Goal: Information Seeking & Learning: Learn about a topic

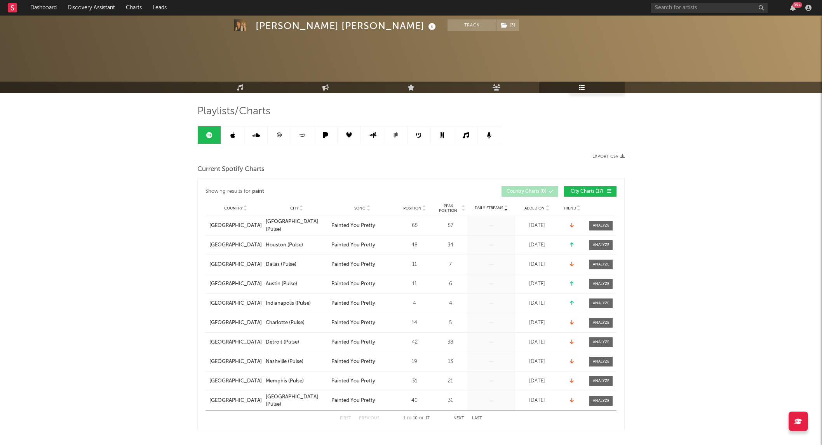
select select "1w"
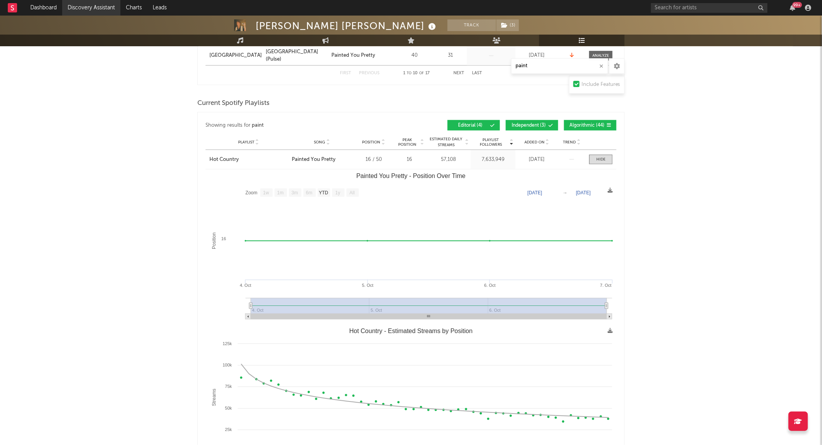
click at [113, 10] on link "Discovery Assistant" at bounding box center [91, 8] width 58 height 16
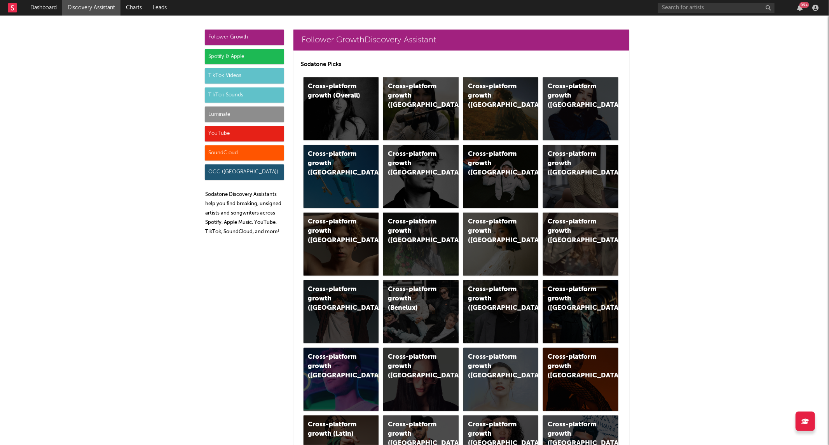
click at [215, 99] on div "TikTok Sounds" at bounding box center [244, 95] width 79 height 16
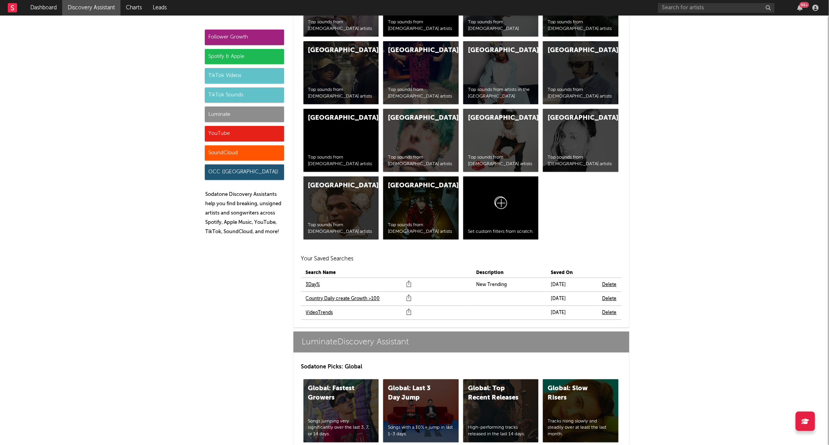
scroll to position [3341, 0]
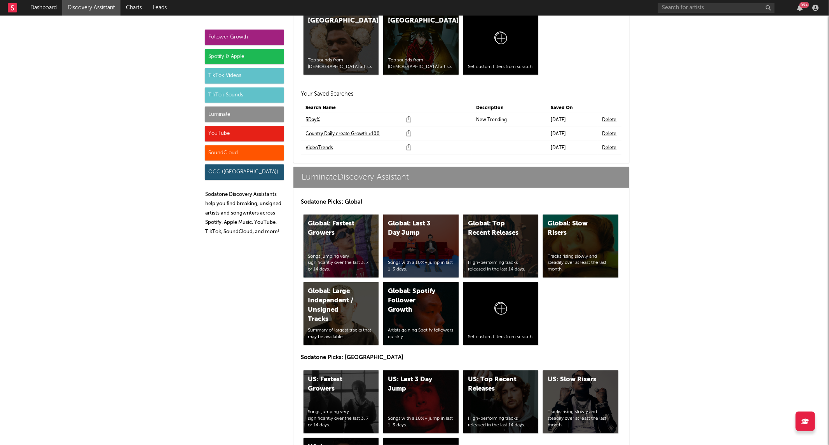
click at [322, 147] on link "VideoTrends" at bounding box center [319, 147] width 27 height 9
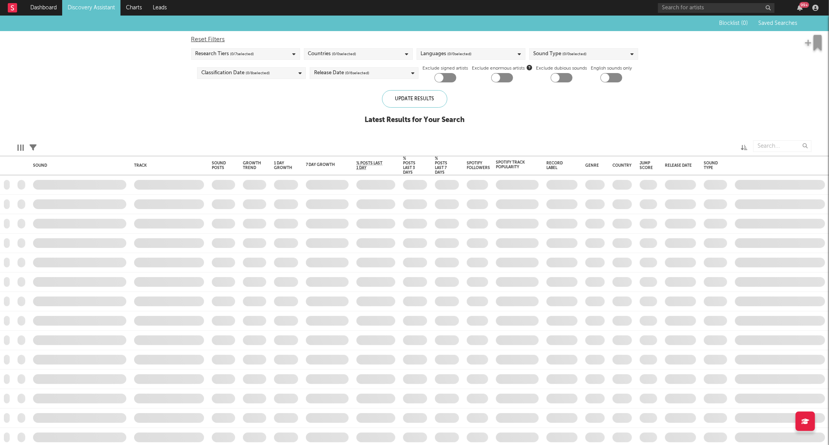
checkbox input "true"
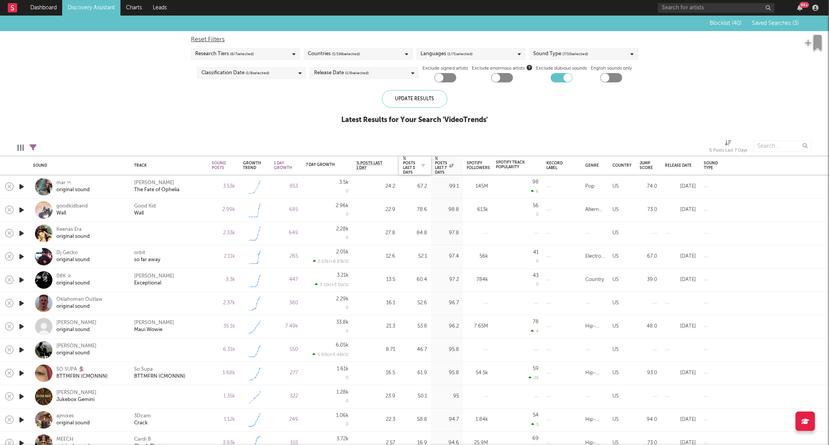
click at [416, 168] on div at bounding box center [421, 166] width 12 height 8
click at [409, 167] on div "% Posts Last 3 Days" at bounding box center [409, 165] width 12 height 19
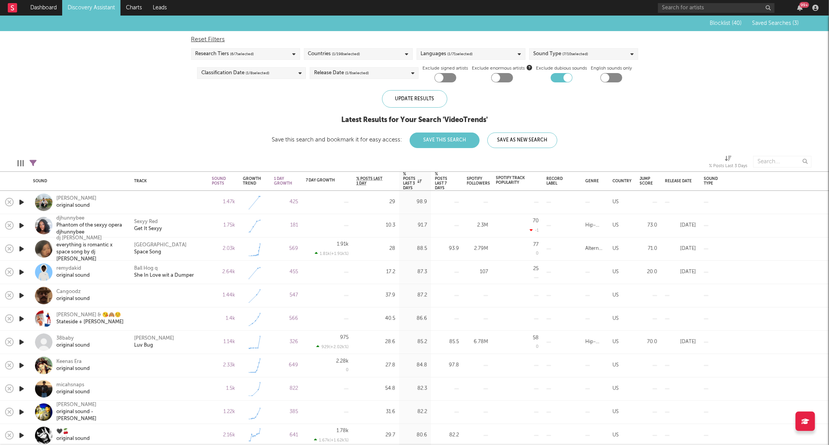
click at [18, 201] on icon "button" at bounding box center [21, 202] width 8 height 10
click at [20, 201] on icon "button" at bounding box center [20, 202] width 7 height 10
click at [21, 202] on icon "button" at bounding box center [21, 202] width 8 height 10
click at [21, 202] on icon "button" at bounding box center [20, 202] width 7 height 10
click at [24, 228] on icon "button" at bounding box center [21, 226] width 8 height 10
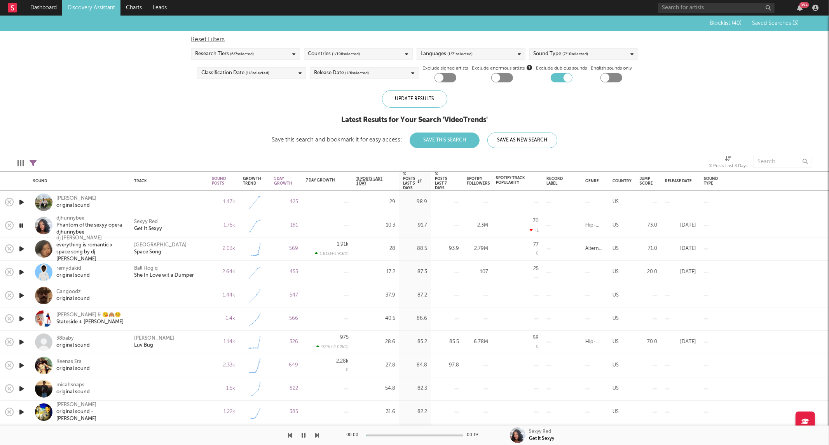
click at [24, 226] on icon "button" at bounding box center [20, 226] width 7 height 10
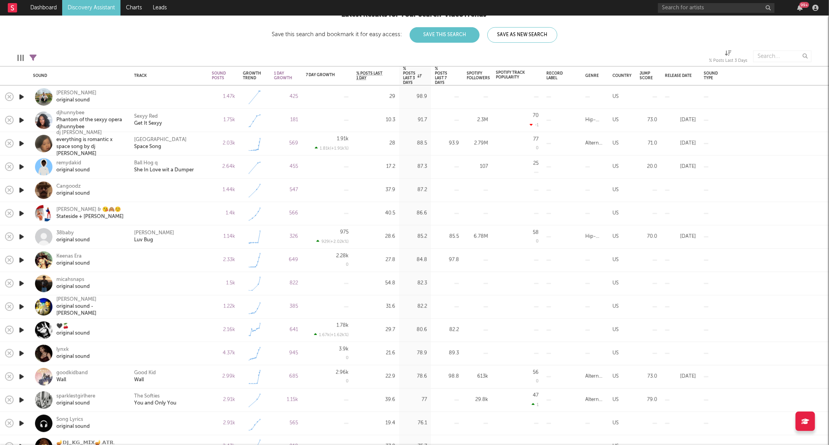
click at [17, 307] on icon "button" at bounding box center [21, 307] width 8 height 10
click at [17, 306] on icon "button" at bounding box center [20, 307] width 7 height 10
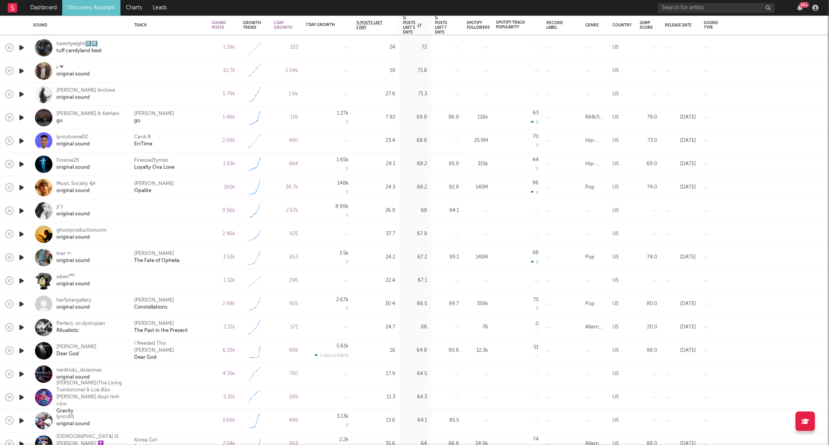
click at [21, 348] on icon "button" at bounding box center [21, 351] width 8 height 10
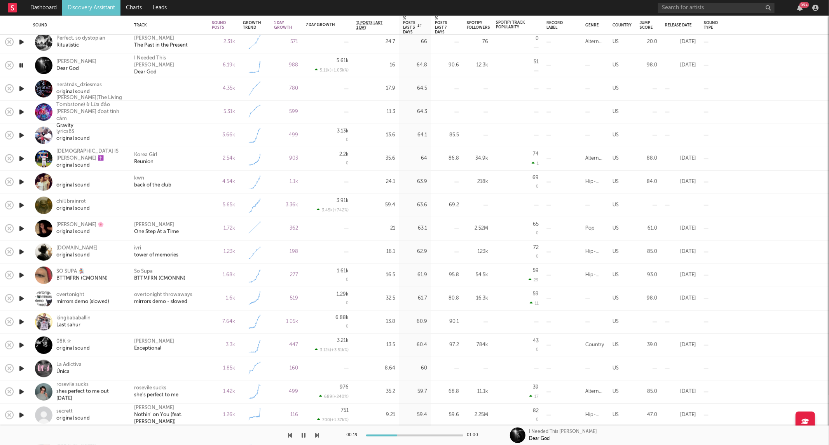
click at [20, 65] on icon "button" at bounding box center [20, 66] width 7 height 10
click at [20, 230] on icon "button" at bounding box center [21, 229] width 8 height 10
click at [20, 230] on icon "button" at bounding box center [20, 229] width 7 height 10
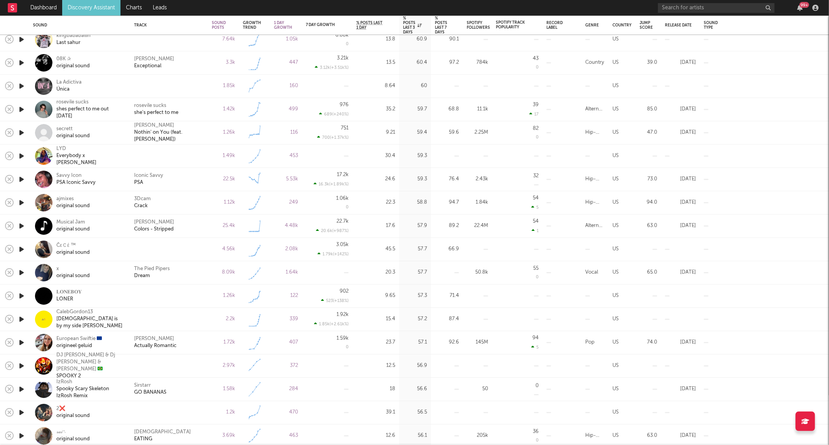
click at [20, 132] on icon "button" at bounding box center [21, 133] width 8 height 10
click at [20, 132] on icon "button" at bounding box center [20, 133] width 7 height 10
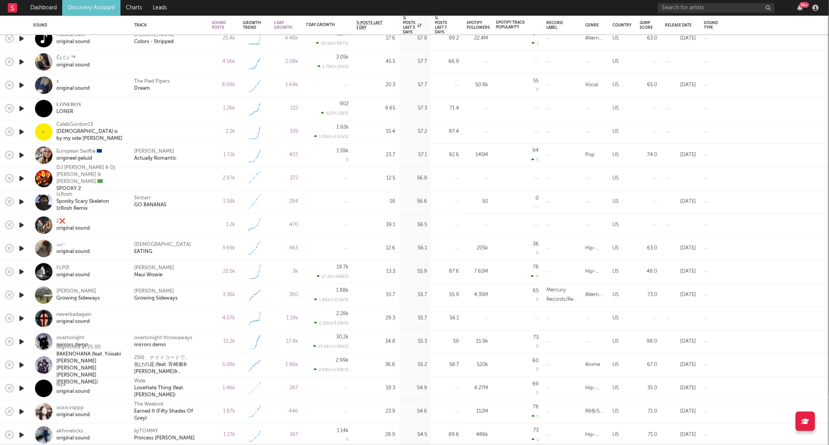
click at [21, 223] on icon "button" at bounding box center [21, 225] width 8 height 10
click at [21, 223] on icon "button" at bounding box center [20, 225] width 7 height 10
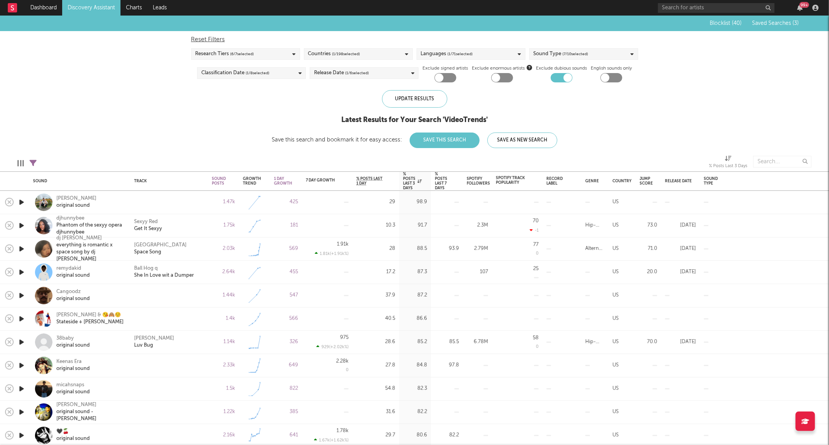
click at [278, 53] on div "Research Tiers ( 6 / 7 selected)" at bounding box center [245, 54] width 109 height 12
click at [548, 60] on div "Reset Filters Research Tiers ( 6 / 7 selected) Countries ( 1 / 198 selected) La…" at bounding box center [414, 56] width 454 height 51
click at [544, 57] on div "Sound Type ( 7 / 10 selected)" at bounding box center [560, 53] width 55 height 9
click at [184, 106] on div "Blocklist ( 40 ) Saved Searches ( 3 ) Reset Filters Research Tiers ( 6 / 7 sele…" at bounding box center [414, 82] width 829 height 132
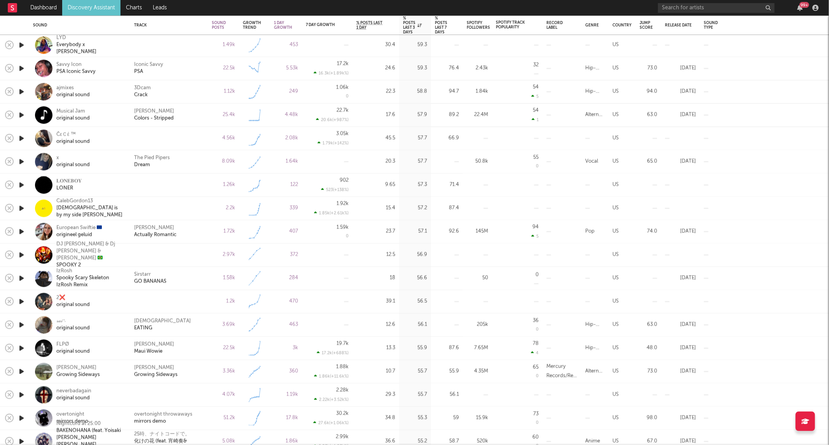
click at [21, 233] on icon "button" at bounding box center [21, 232] width 8 height 10
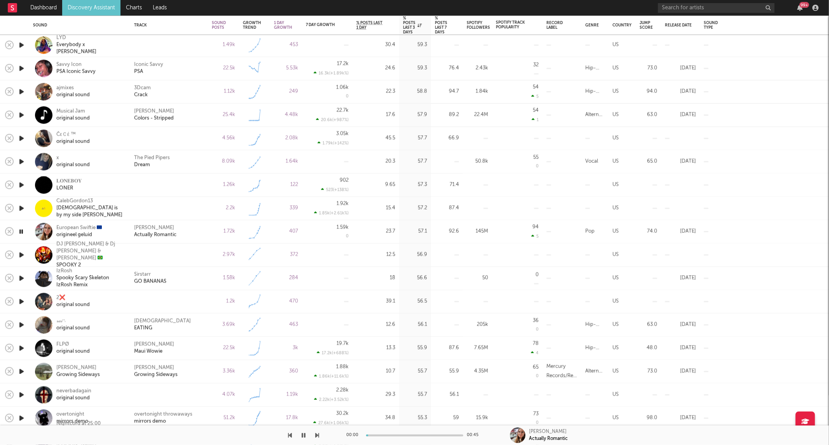
click at [21, 233] on icon "button" at bounding box center [20, 232] width 7 height 10
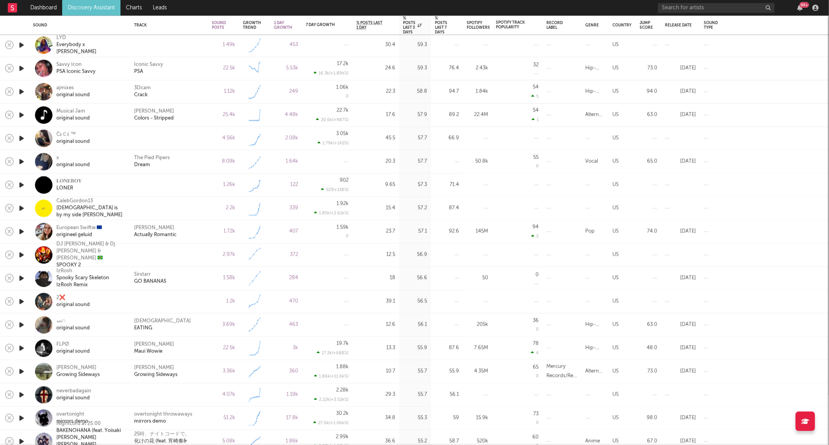
click at [22, 162] on icon "button" at bounding box center [21, 162] width 8 height 10
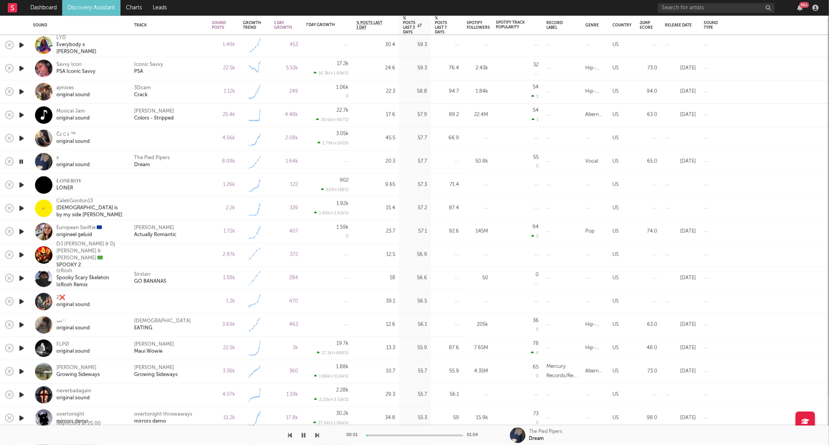
click at [22, 162] on icon "button" at bounding box center [20, 162] width 7 height 10
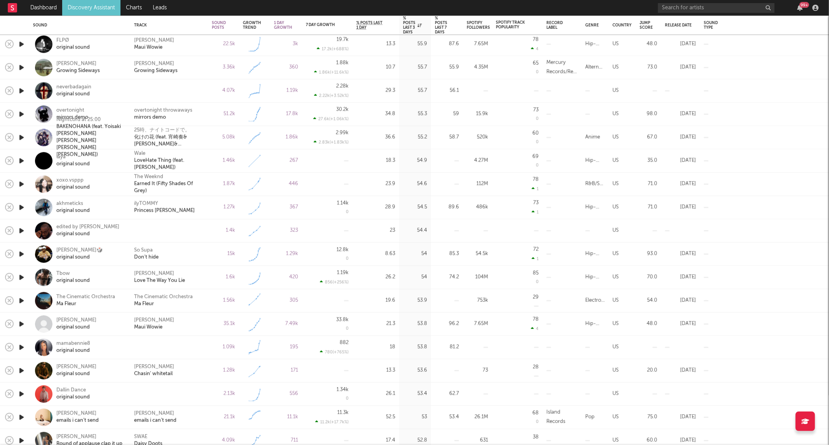
click at [20, 253] on icon "button" at bounding box center [21, 254] width 8 height 10
click at [20, 253] on icon "button" at bounding box center [20, 254] width 7 height 10
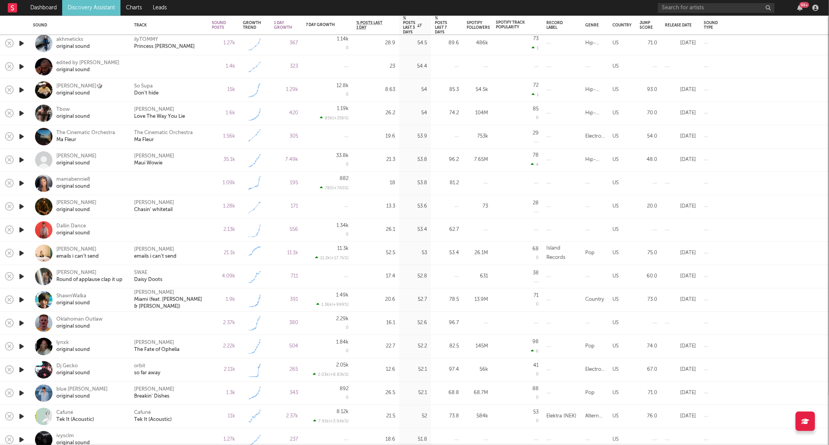
click at [20, 298] on icon "button" at bounding box center [21, 300] width 8 height 10
click at [20, 298] on icon "button" at bounding box center [20, 300] width 7 height 10
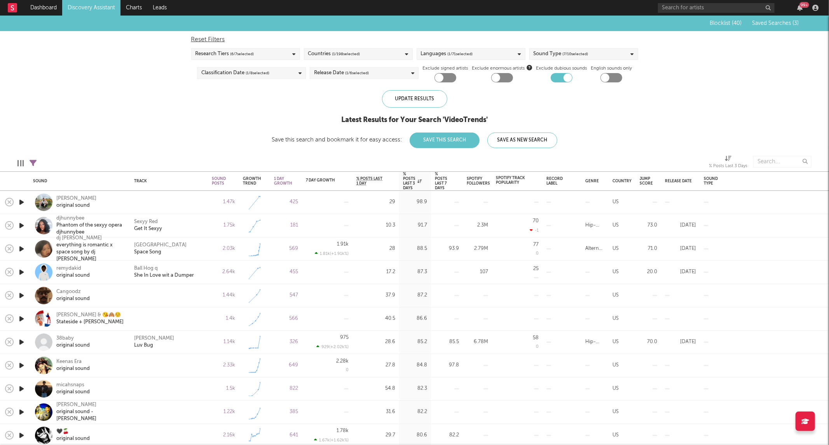
click at [101, 16] on div at bounding box center [365, 24] width 671 height 16
click at [105, 10] on link "Discovery Assistant" at bounding box center [91, 8] width 58 height 16
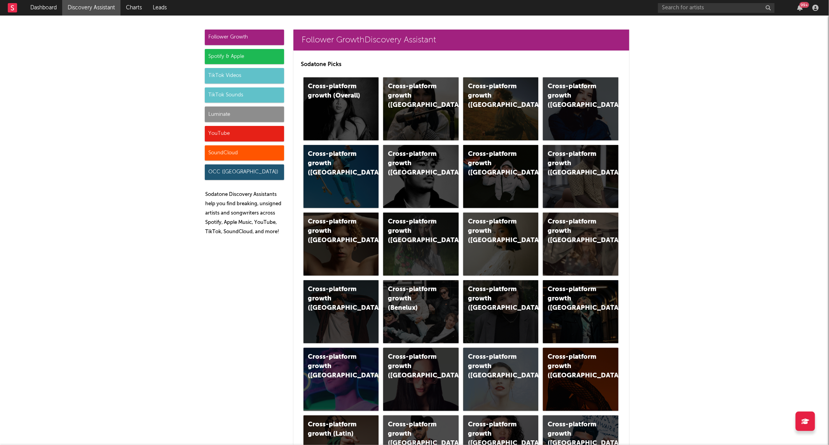
click at [230, 91] on div "TikTok Sounds" at bounding box center [244, 95] width 79 height 16
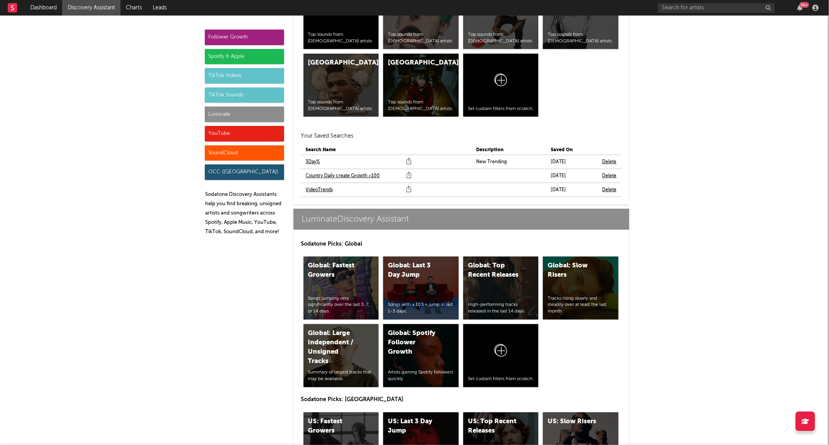
scroll to position [3298, 0]
click at [315, 190] on link "VideoTrends" at bounding box center [319, 190] width 27 height 9
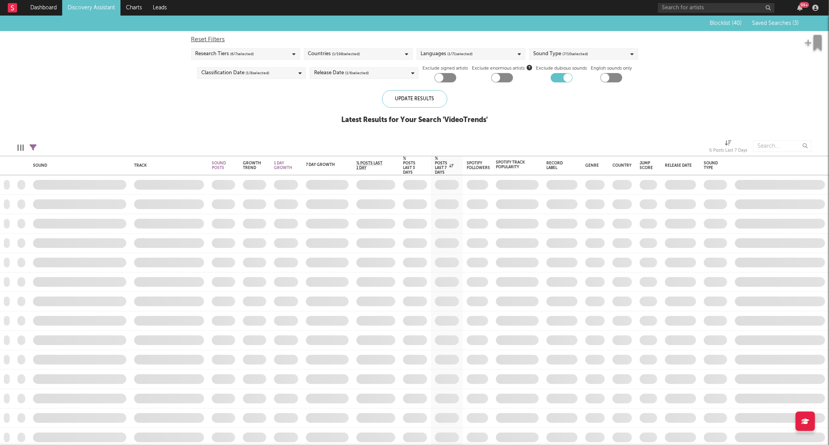
checkbox input "true"
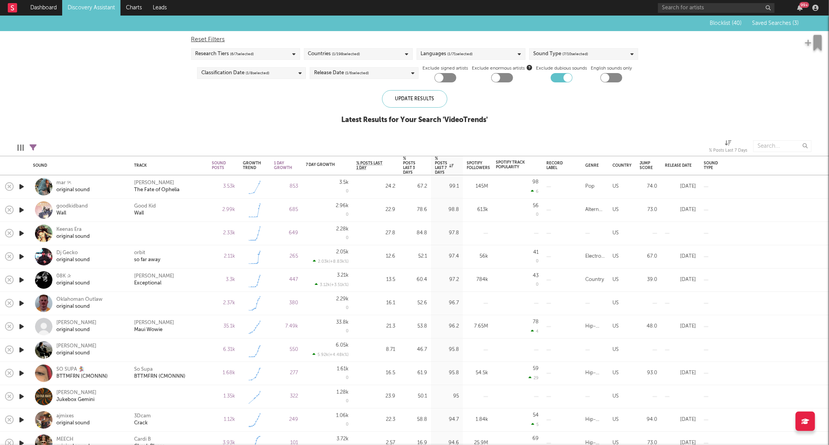
click at [326, 74] on div "Release Date ( 1 / 6 selected)" at bounding box center [341, 72] width 55 height 9
click at [282, 167] on div "1 Day Growth" at bounding box center [283, 165] width 18 height 9
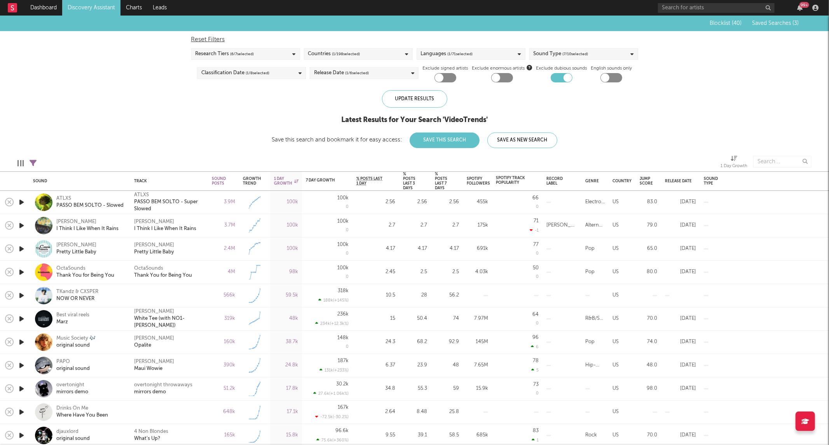
click at [719, 21] on span "Blocklist ( 40 )" at bounding box center [725, 23] width 32 height 5
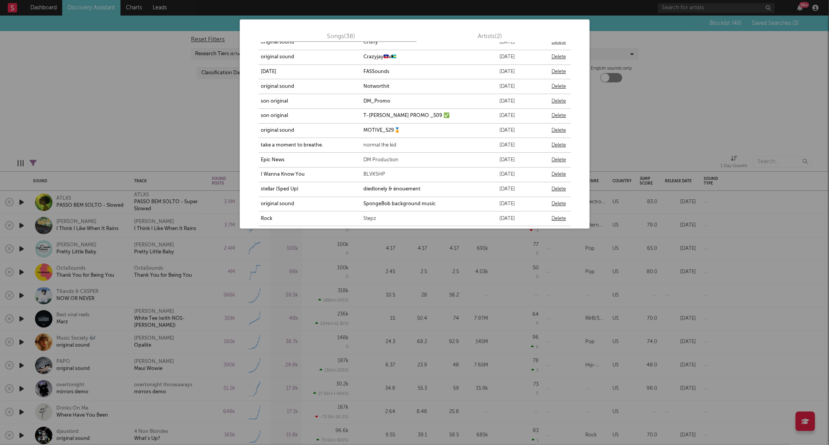
scroll to position [277, 0]
click at [178, 110] on div "Songs ( 38 ) Artists ( 2 ) Song Account Blocklisted On original sound Piercervr…" at bounding box center [414, 222] width 829 height 445
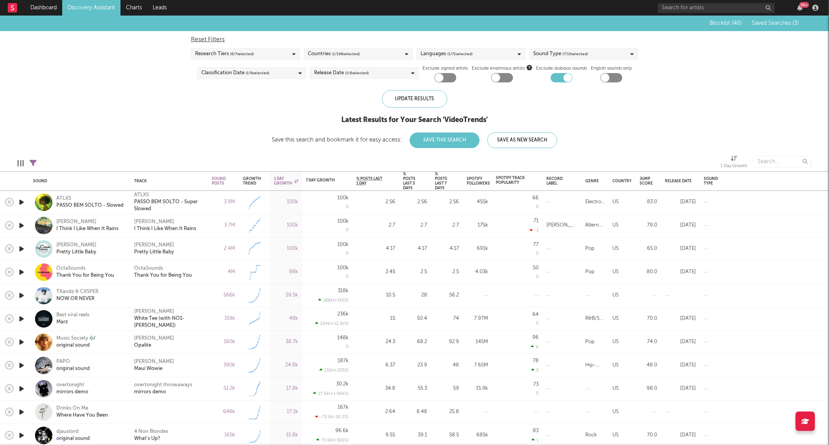
click at [95, 9] on link "Discovery Assistant" at bounding box center [91, 8] width 58 height 16
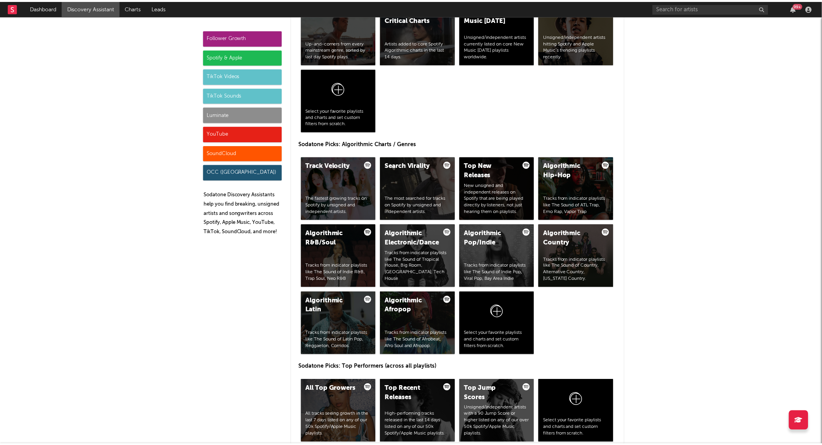
scroll to position [677, 0]
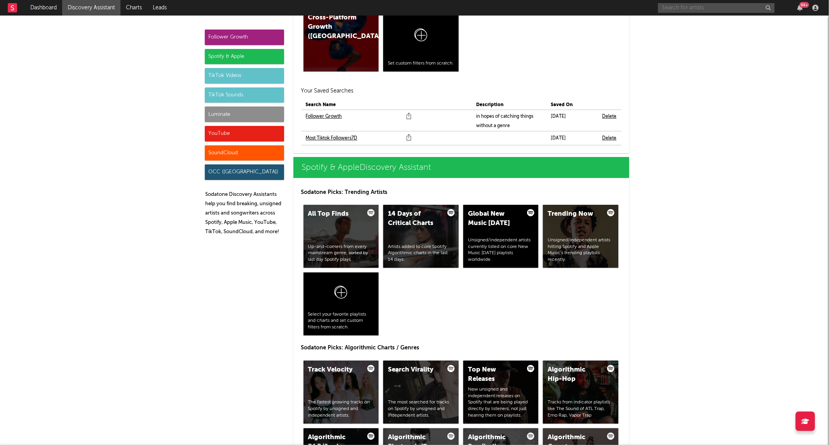
click at [677, 7] on input "text" at bounding box center [716, 8] width 117 height 10
type input "stephendaws"
click at [670, 30] on div at bounding box center [670, 25] width 17 height 17
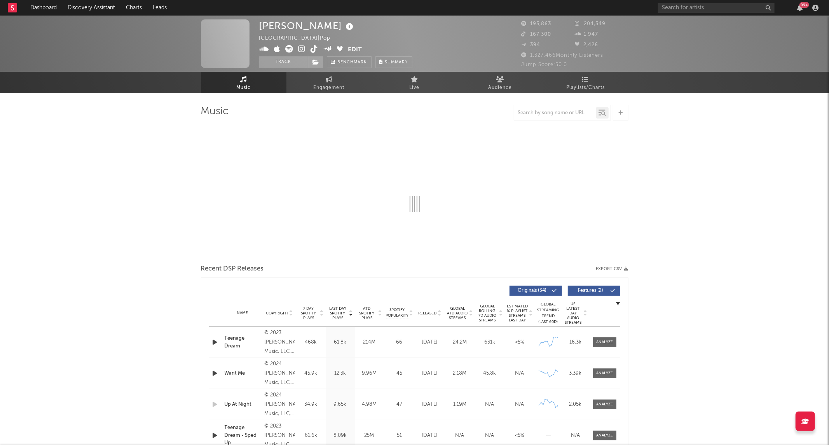
select select "6m"
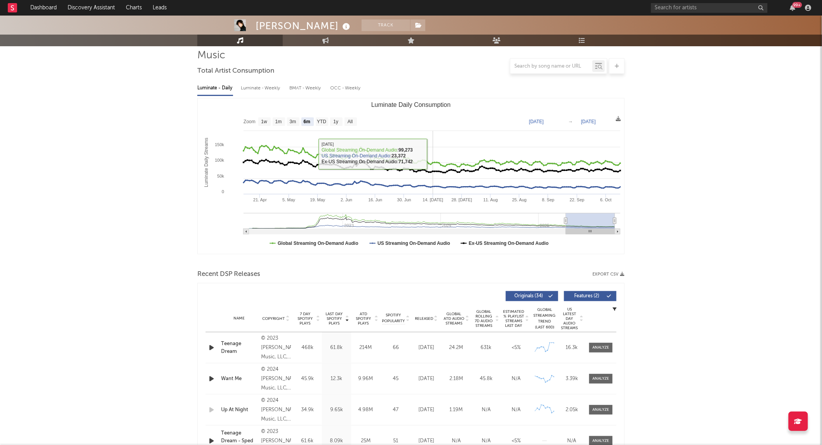
scroll to position [57, 0]
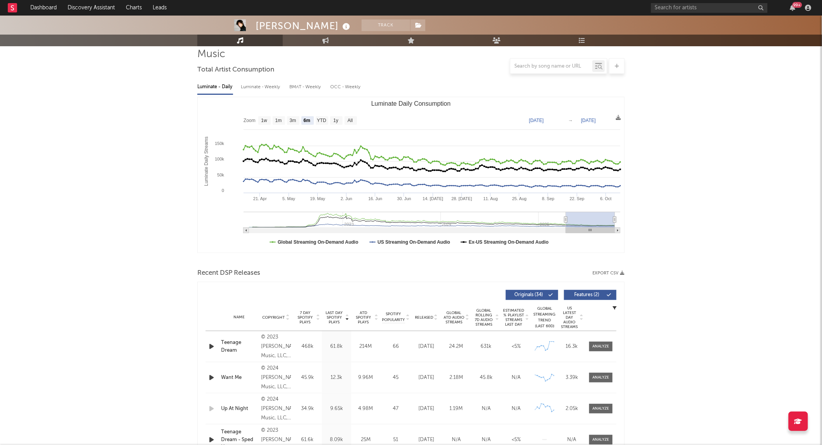
click at [424, 315] on span "Released" at bounding box center [424, 317] width 18 height 5
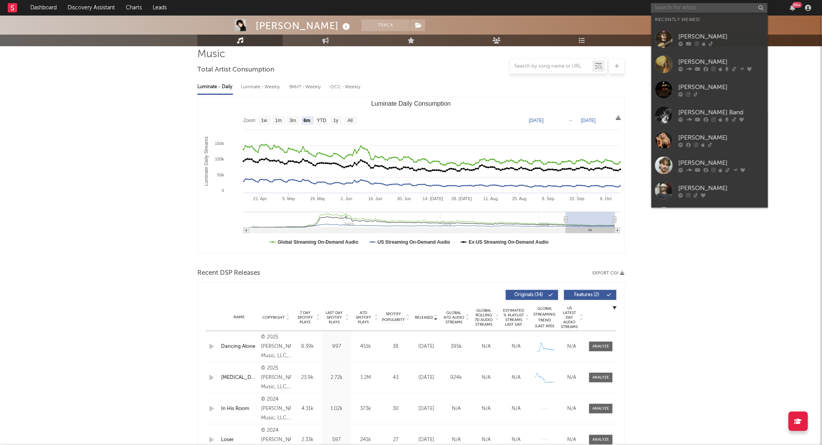
click at [664, 9] on input "text" at bounding box center [709, 8] width 117 height 10
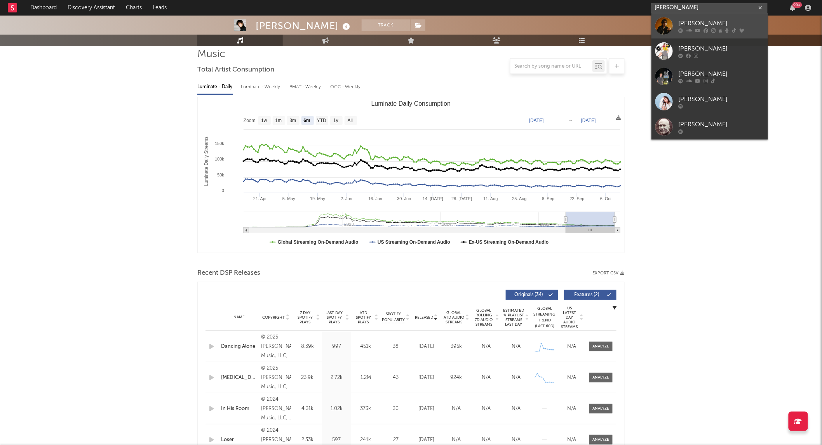
type input "[PERSON_NAME]"
click at [663, 26] on div at bounding box center [663, 25] width 17 height 17
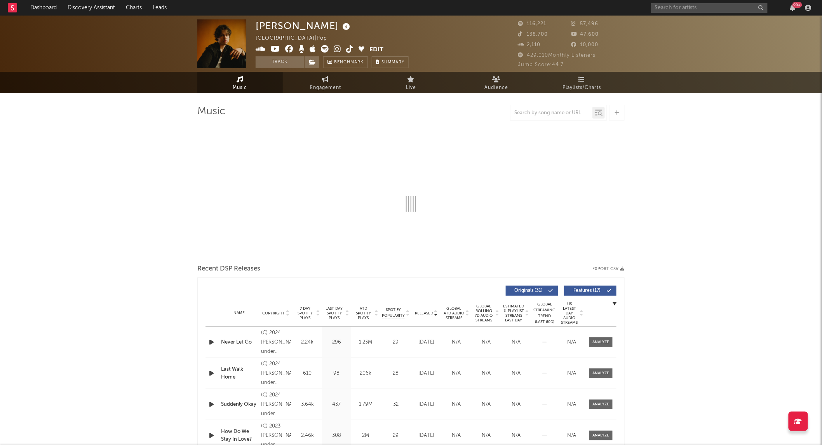
select select "6m"
